Goal: Task Accomplishment & Management: Use online tool/utility

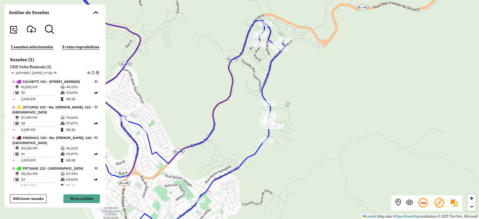
scroll to position [99, 0]
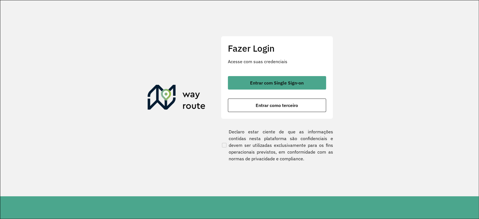
click at [276, 75] on div "Fazer Login Acesse com suas credenciais Entrar com Single Sign-on Entrar como t…" at bounding box center [277, 77] width 112 height 83
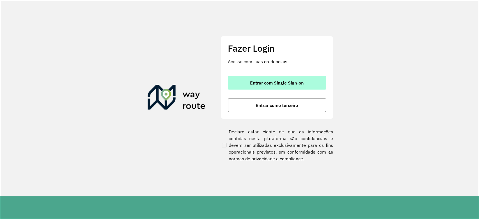
click at [273, 78] on button "Entrar com Single Sign-on" at bounding box center [277, 82] width 98 height 13
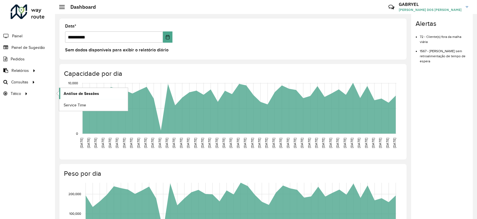
click at [76, 92] on span "Análise de Sessões" at bounding box center [81, 94] width 35 height 6
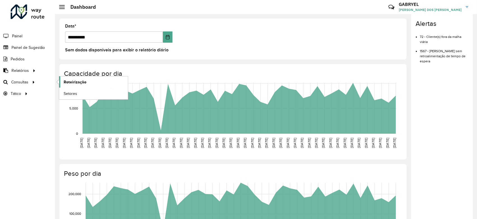
click at [86, 82] on link "Roteirização" at bounding box center [93, 81] width 69 height 11
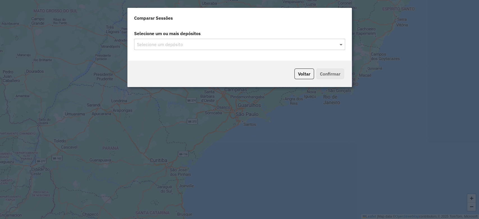
click at [341, 42] on span at bounding box center [341, 44] width 7 height 7
click at [339, 46] on span at bounding box center [341, 44] width 7 height 7
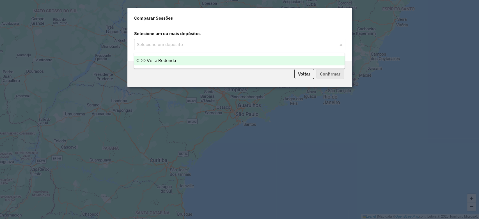
click at [298, 62] on div "CDD Volta Redonda" at bounding box center [239, 61] width 210 height 10
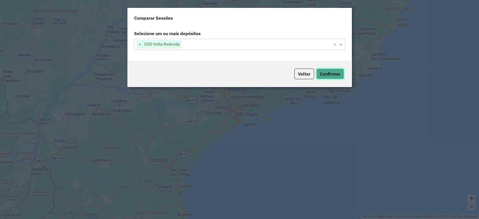
click at [326, 74] on button "Confirmar" at bounding box center [330, 73] width 28 height 11
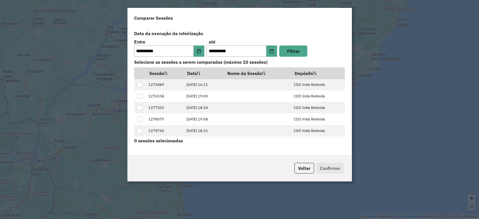
scroll to position [10, 0]
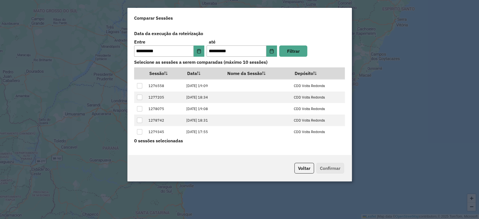
click at [108, 169] on modal-container "**********" at bounding box center [239, 109] width 479 height 219
click at [302, 166] on button "Voltar" at bounding box center [304, 168] width 20 height 11
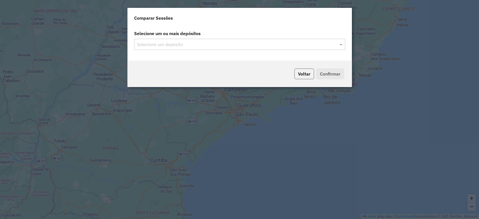
click at [304, 72] on button "Voltar" at bounding box center [304, 73] width 20 height 11
click at [307, 76] on button "Voltar" at bounding box center [304, 73] width 20 height 11
click at [352, 49] on modal-container "Comparar Sessões Selecione um ou mais depósitos Selecione um depósito Voltar Co…" at bounding box center [239, 109] width 479 height 219
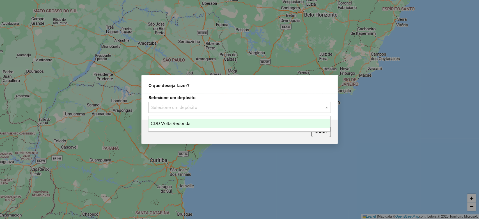
click at [187, 103] on div "Selecione um depósito" at bounding box center [239, 106] width 182 height 11
click at [177, 120] on div "CDD Volta Redonda" at bounding box center [239, 124] width 182 height 10
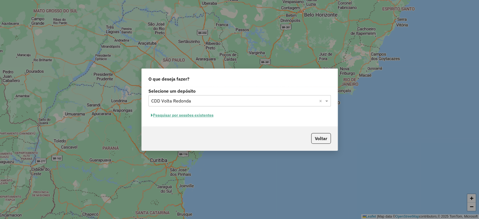
click at [182, 113] on button "Pesquisar por sessões existentes" at bounding box center [182, 115] width 68 height 9
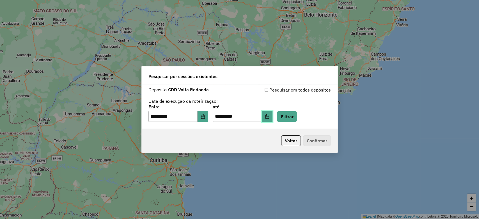
click at [273, 118] on button "Choose Date" at bounding box center [267, 116] width 11 height 11
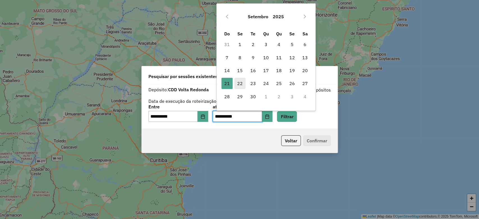
click at [237, 81] on span "22" at bounding box center [239, 83] width 11 height 11
type input "**********"
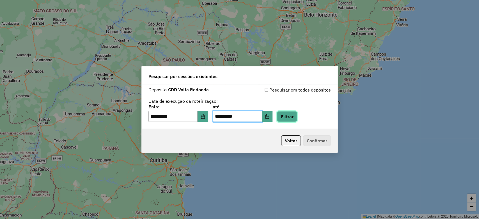
click at [294, 116] on button "Filtrar" at bounding box center [287, 116] width 20 height 11
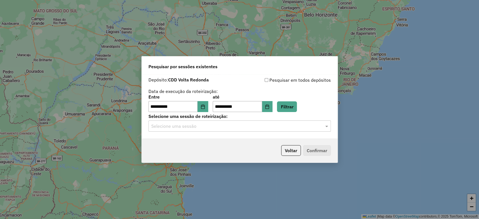
click at [300, 126] on input "text" at bounding box center [233, 126] width 165 height 7
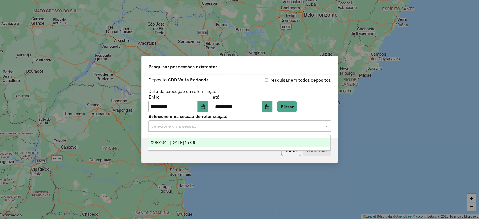
click at [248, 139] on div "1280104 - 22/09/2025 15:09" at bounding box center [239, 143] width 182 height 10
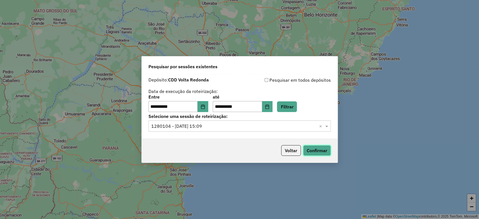
click at [314, 151] on button "Confirmar" at bounding box center [317, 150] width 28 height 11
